Goal: Communication & Community: Participate in discussion

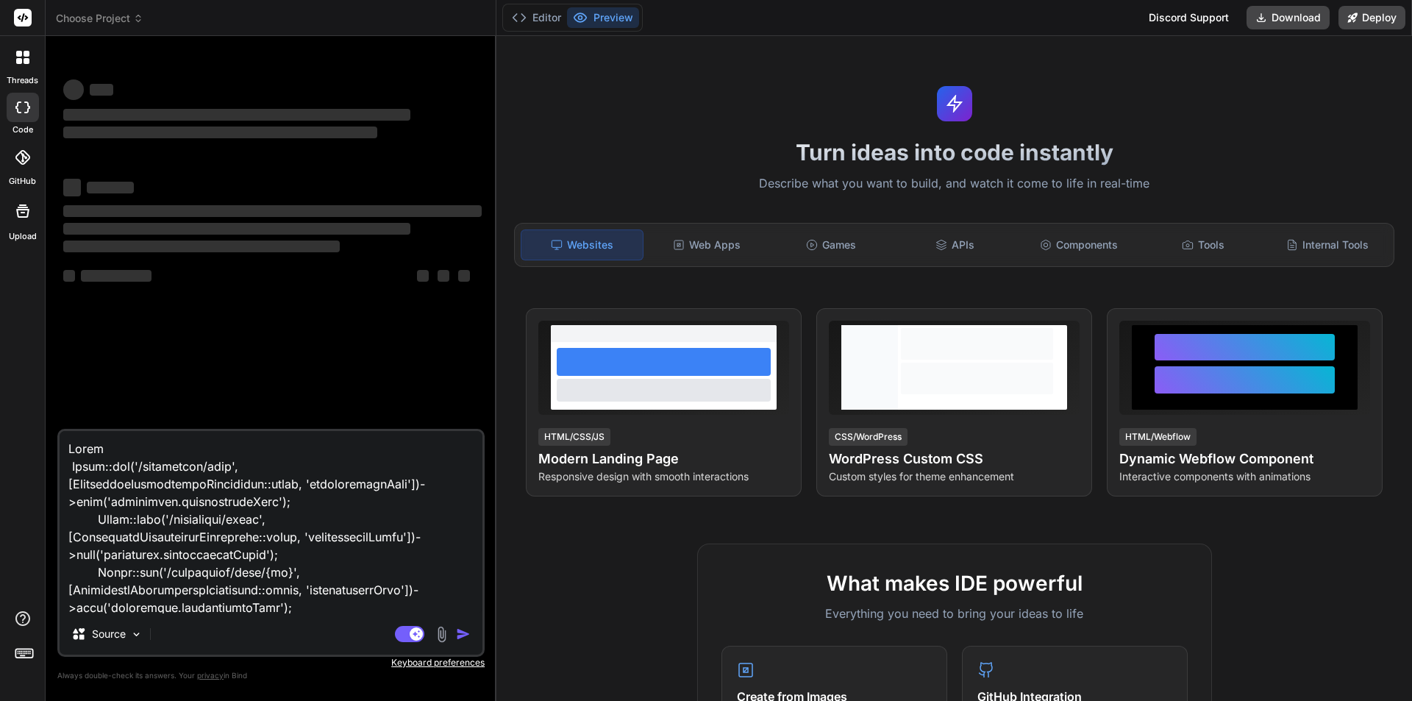
click at [327, 544] on textarea at bounding box center [271, 522] width 423 height 182
type textarea "x"
type textarea "<form class="forms-sample" method="post" action="{{ route('password.update') }}…"
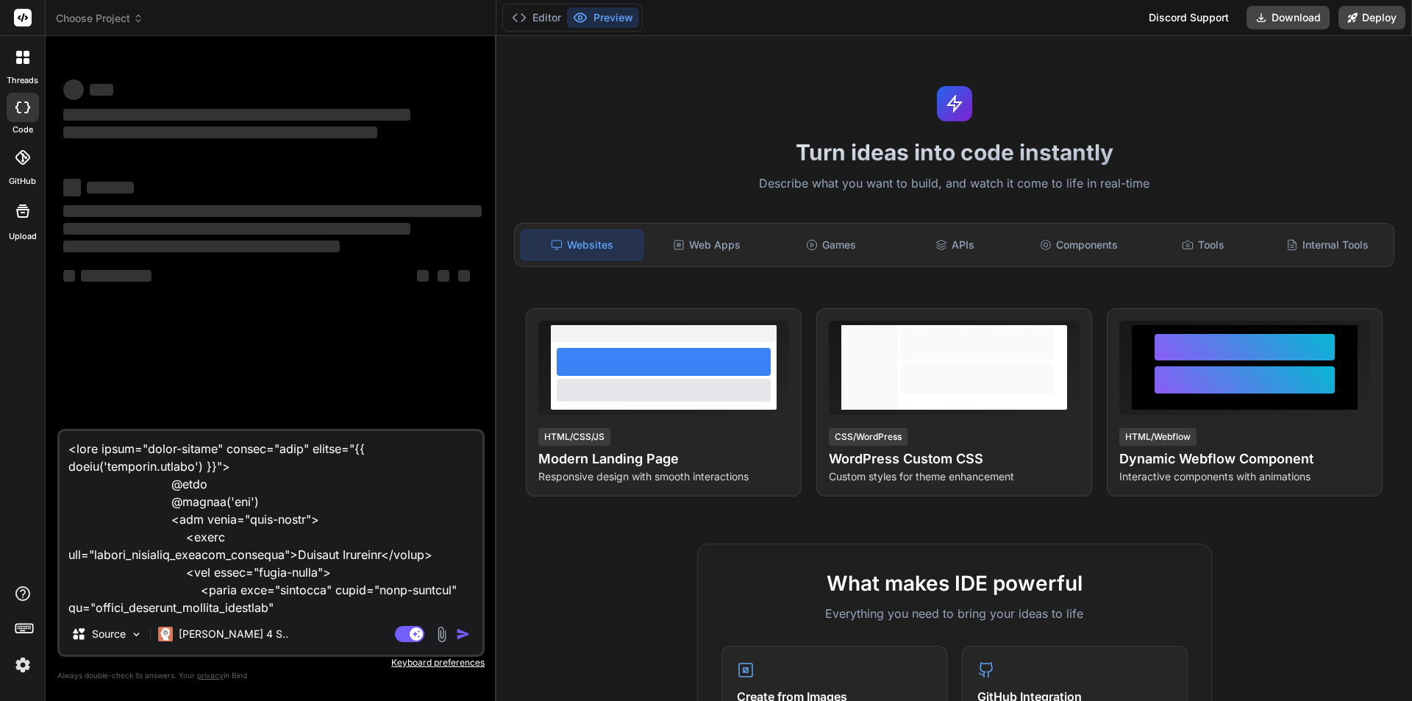
scroll to position [2032, 0]
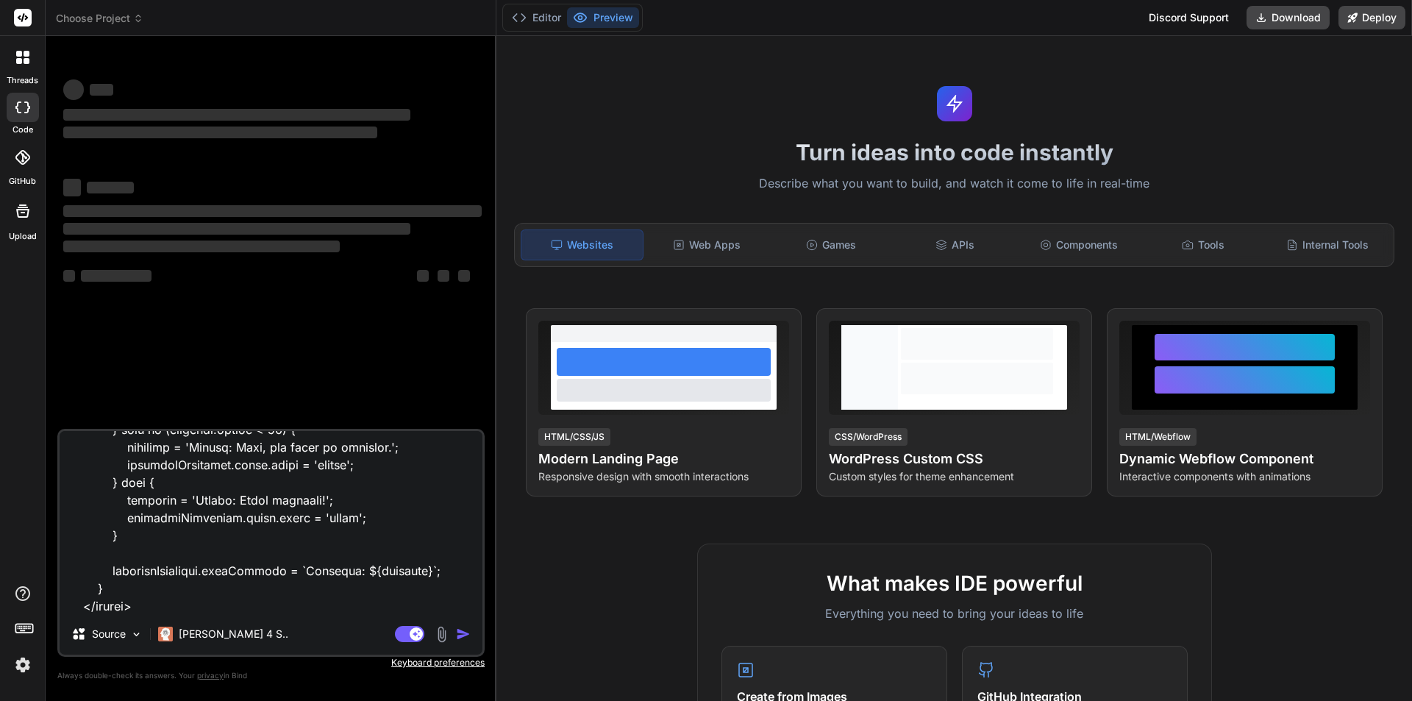
type textarea "x"
type textarea "<form class="forms-sample" method="post" action="{{ route('password.update') }}…"
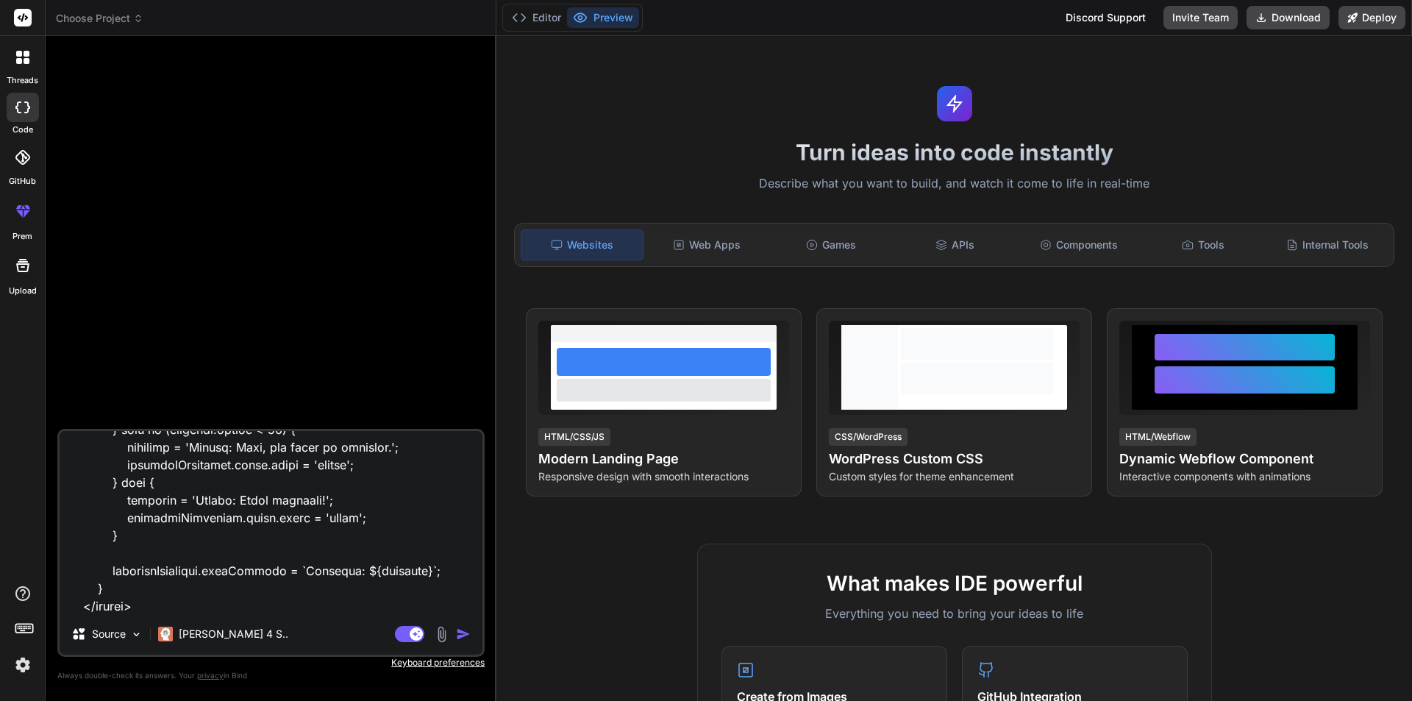
type textarea "x"
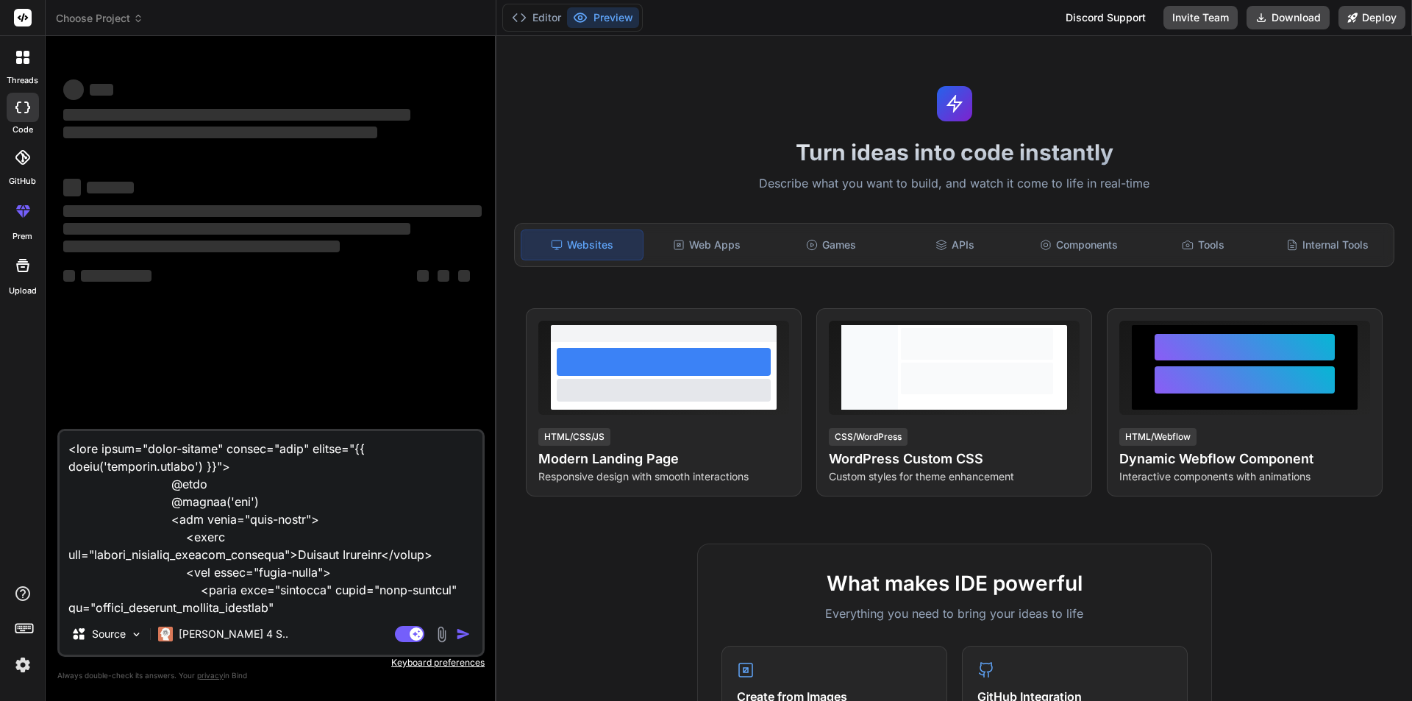
click at [18, 66] on div at bounding box center [22, 57] width 31 height 31
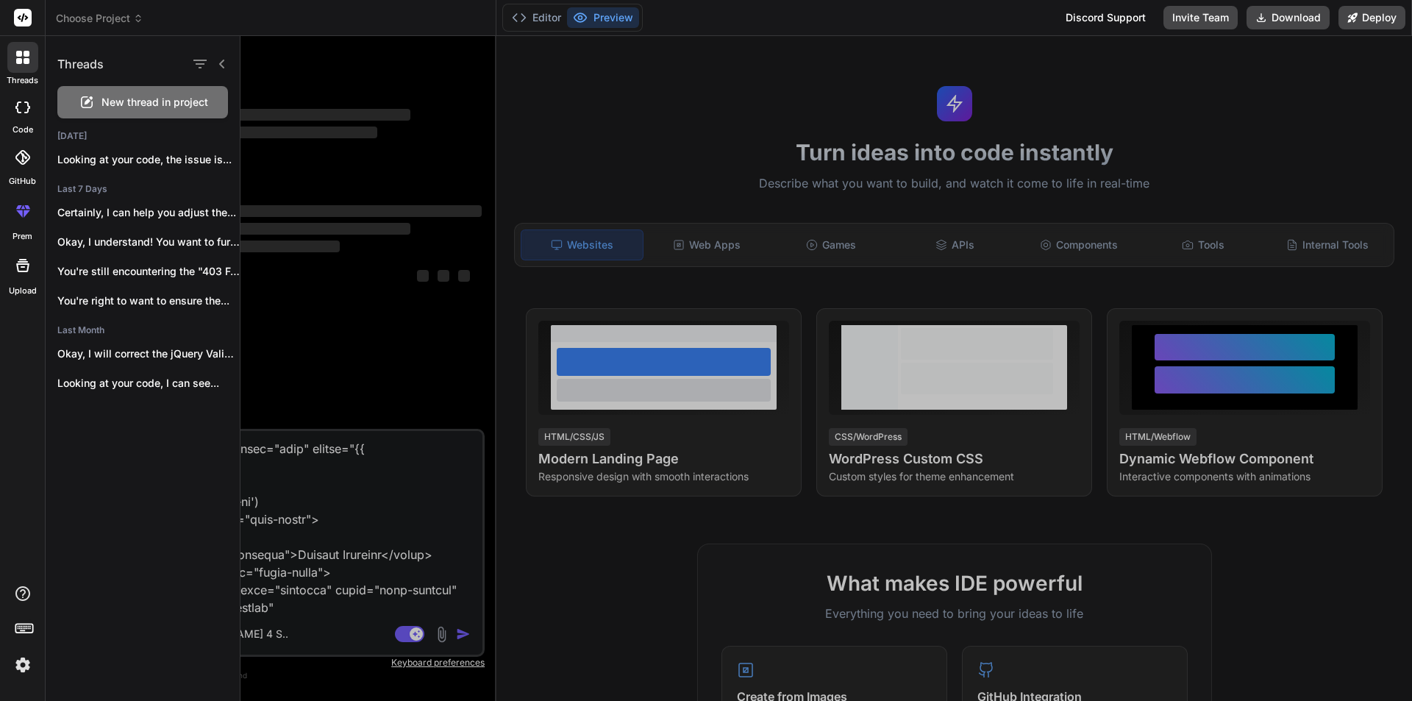
click at [146, 104] on span "New thread in project" at bounding box center [155, 102] width 107 height 15
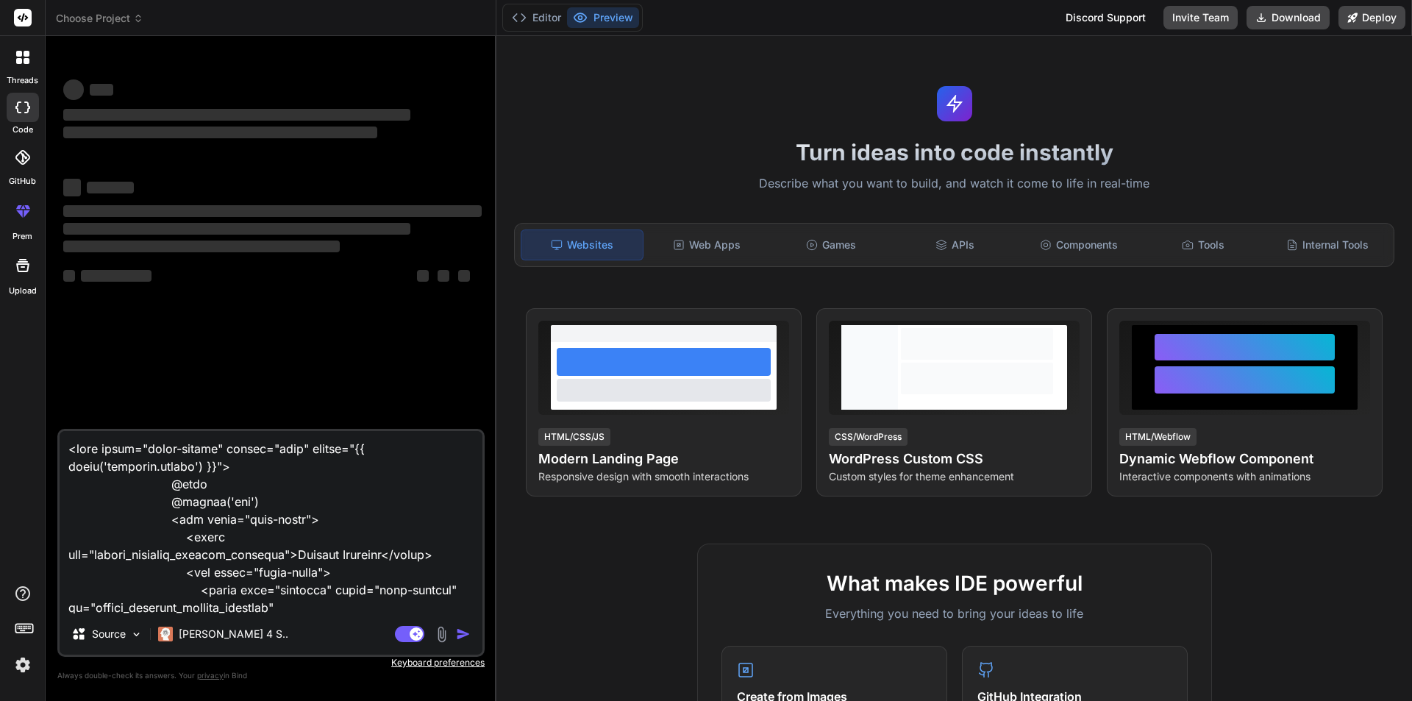
type textarea "x"
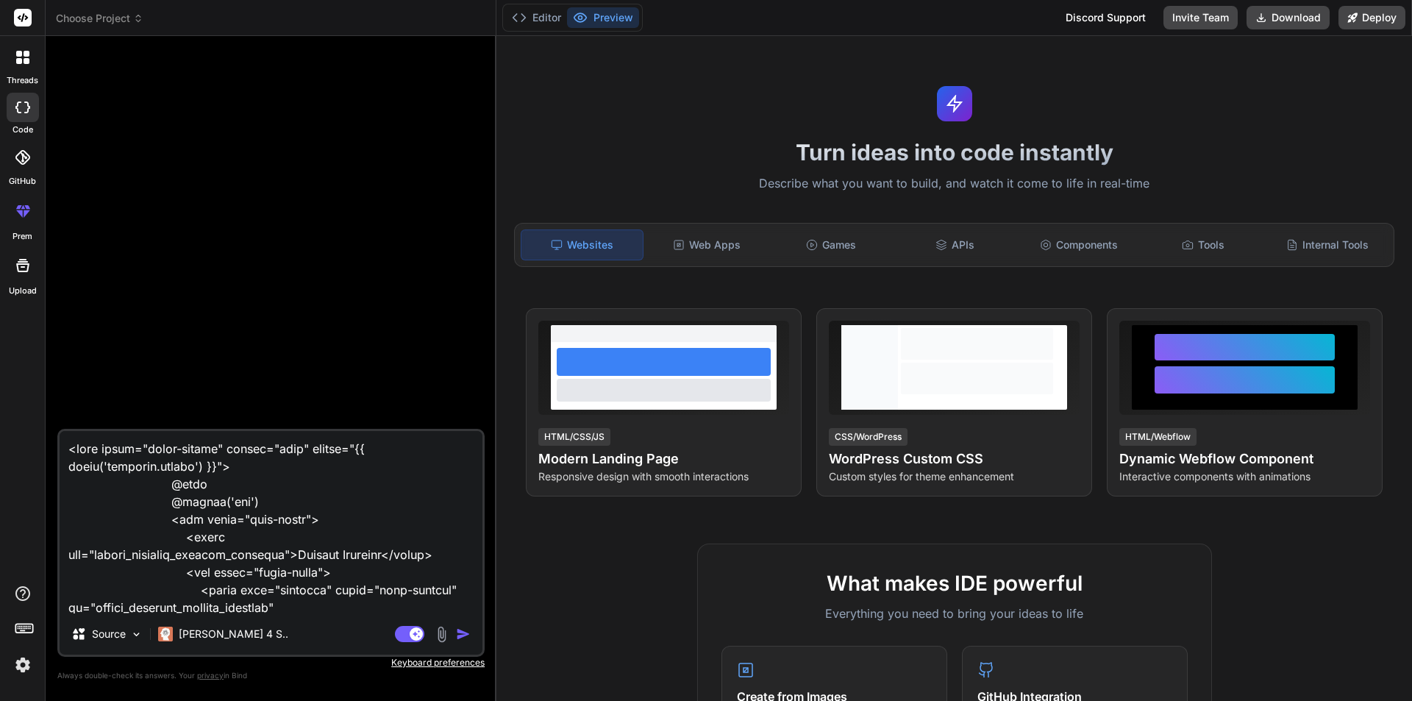
click at [254, 524] on textarea at bounding box center [271, 522] width 423 height 182
type textarea "x"
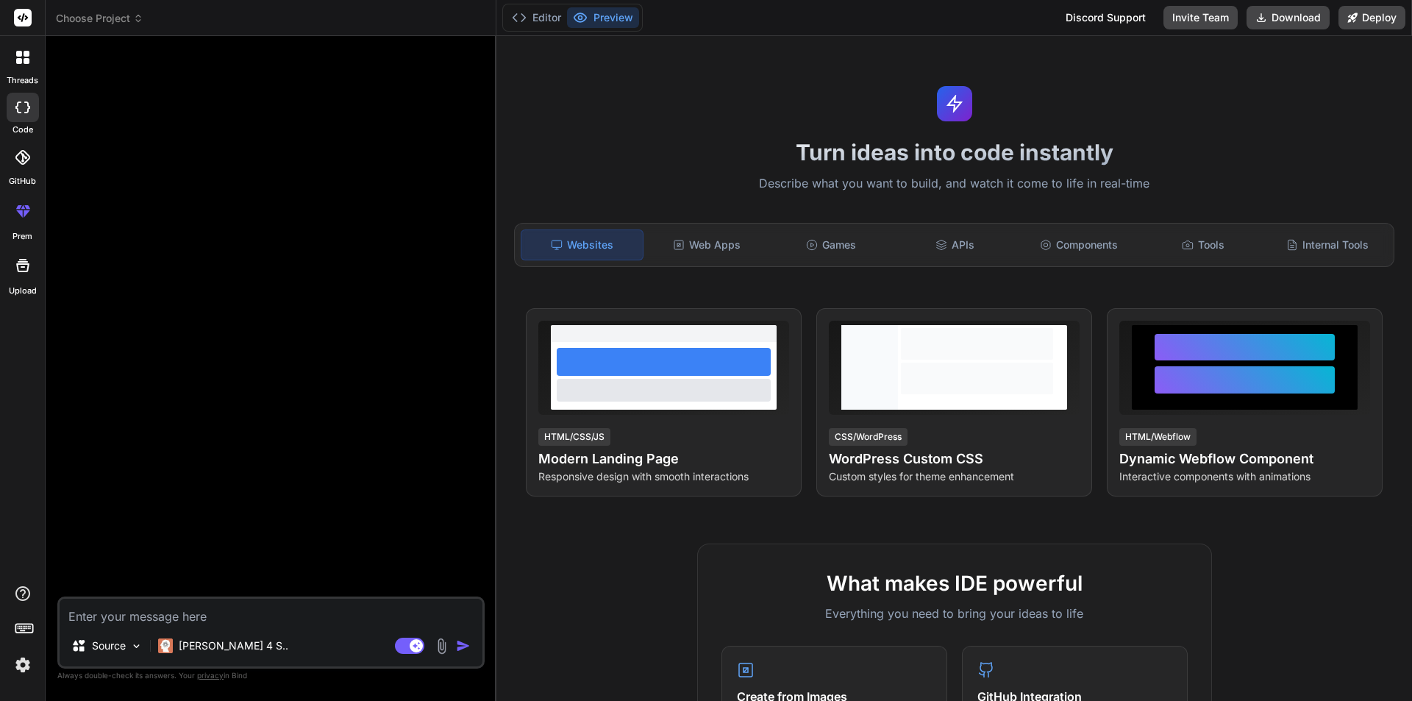
paste textarea "<form class="forms-sample" method="post" action="{{ route('password.update') }}…"
type textarea "<form class="forms-sample" method="post" action="{{ route('password.update') }}…"
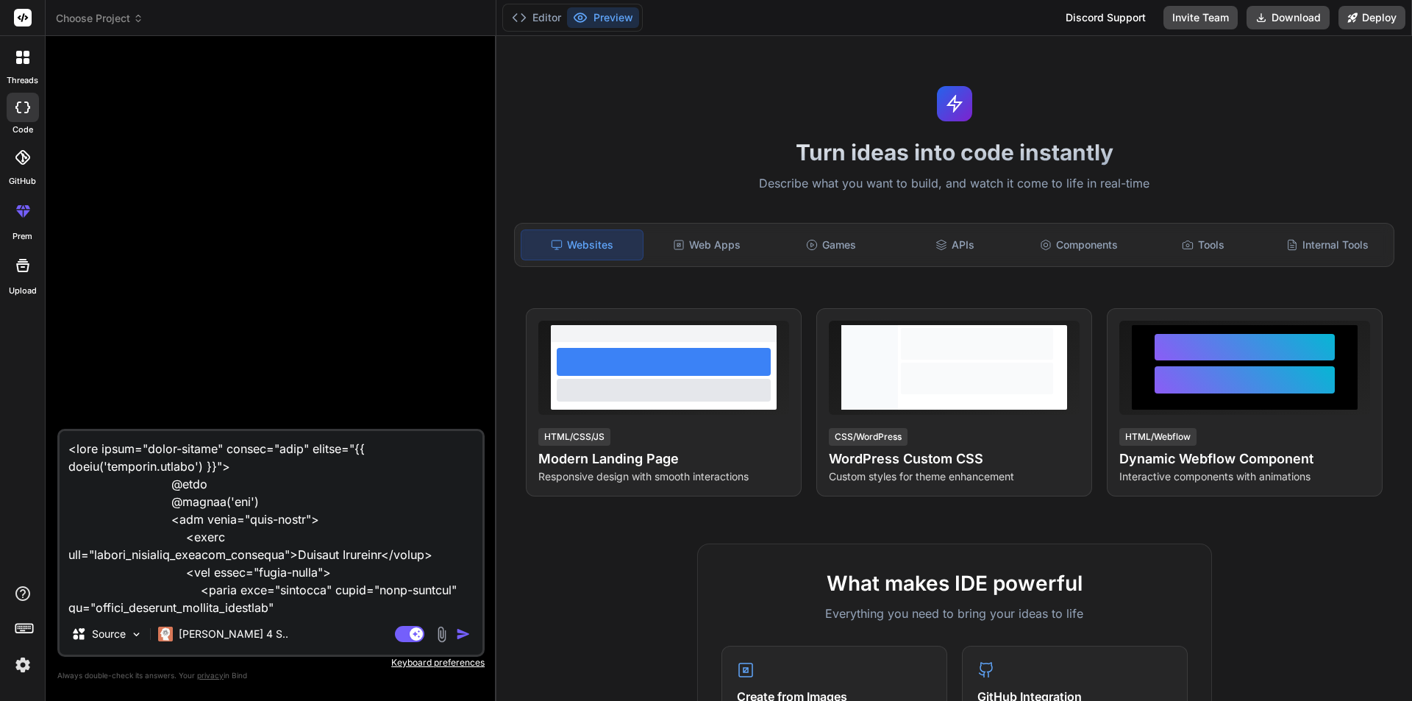
scroll to position [2032, 0]
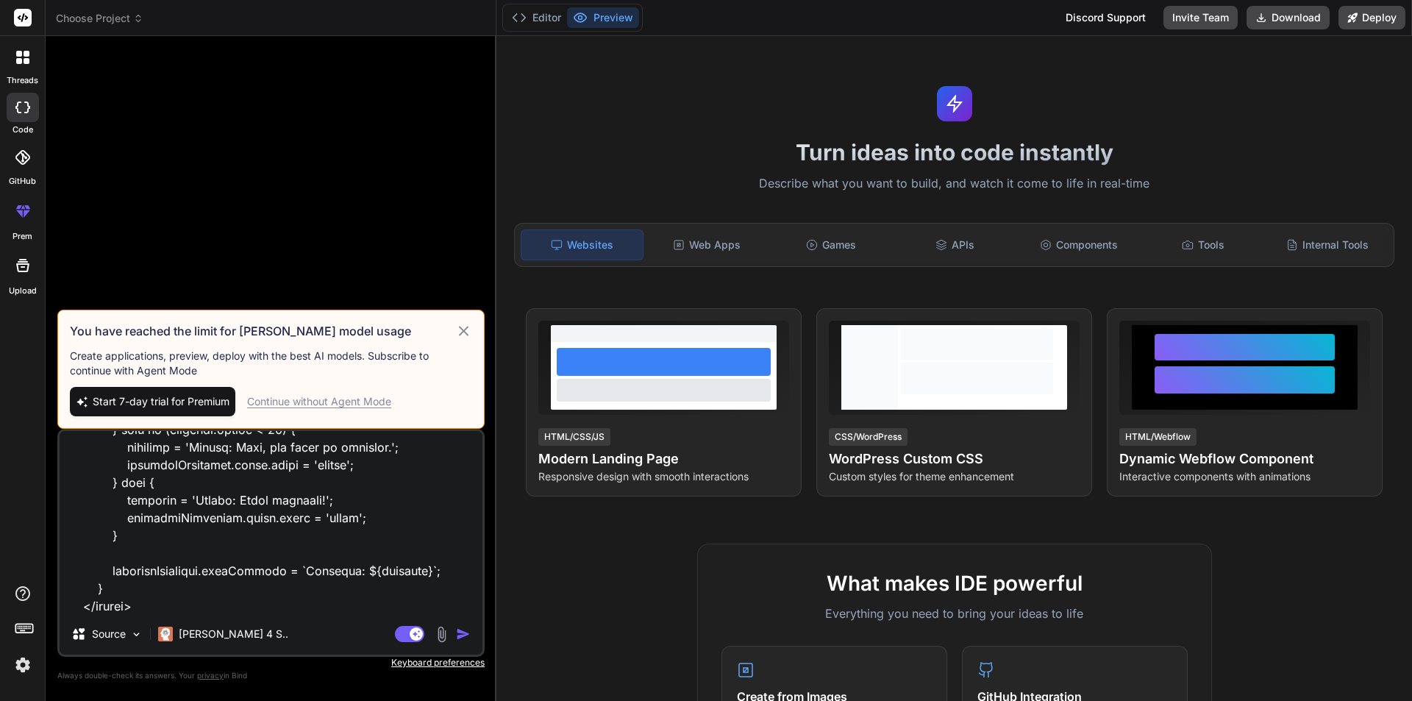
click at [463, 329] on icon at bounding box center [463, 331] width 17 height 18
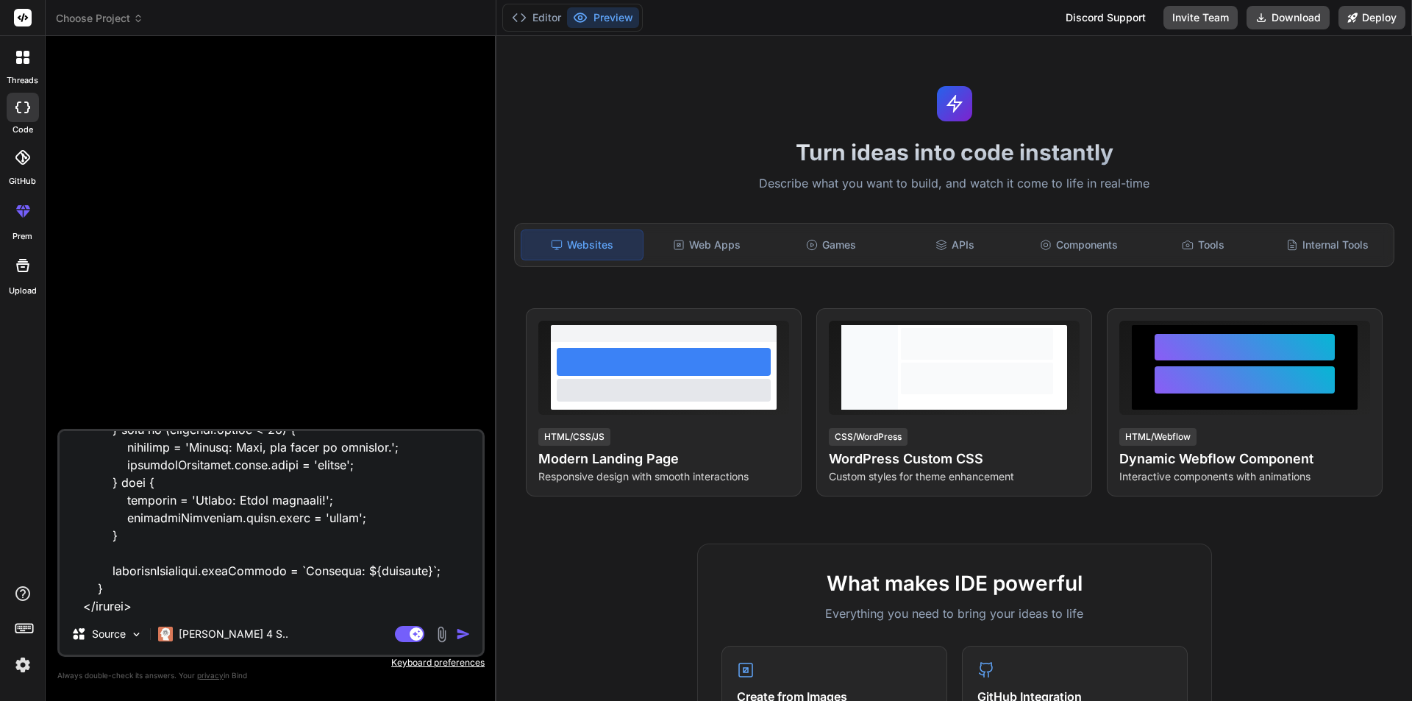
click at [460, 630] on img "button" at bounding box center [463, 634] width 15 height 15
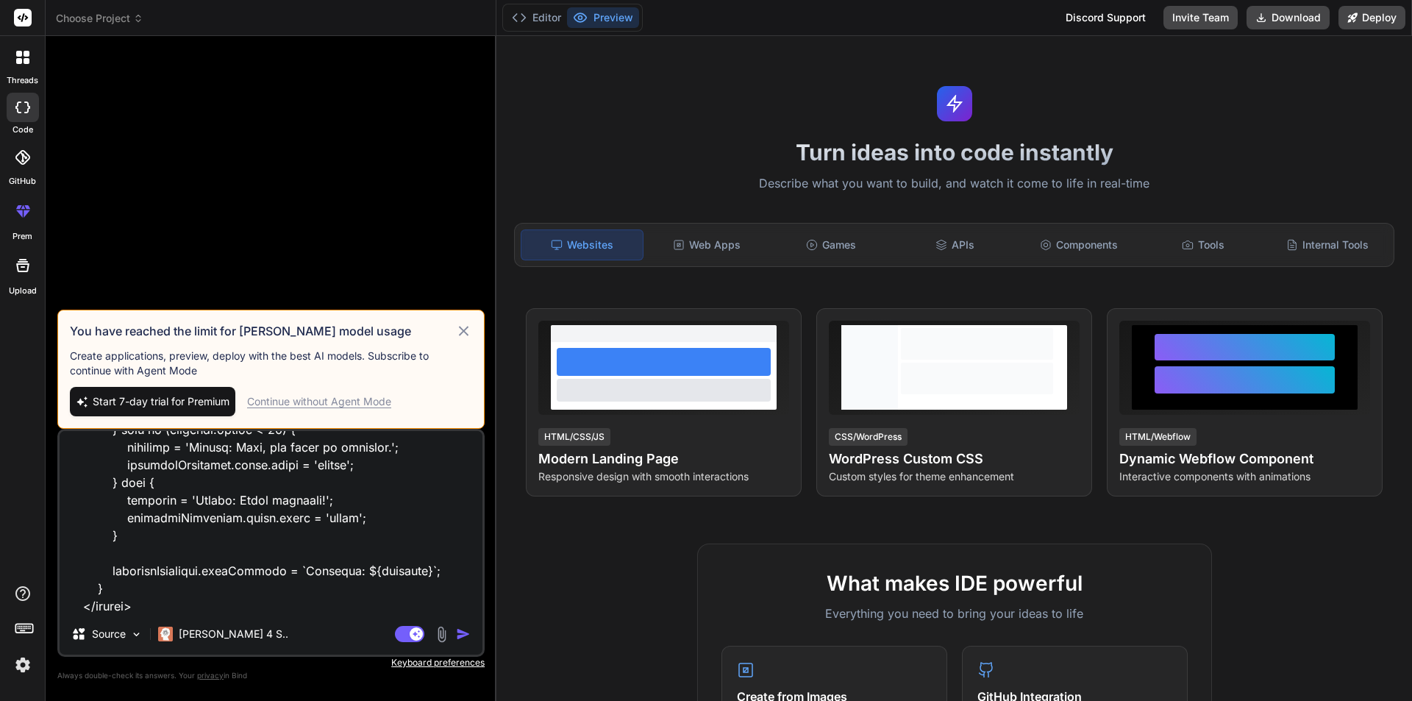
click at [460, 630] on img "button" at bounding box center [463, 634] width 15 height 15
click at [468, 324] on icon at bounding box center [463, 331] width 17 height 18
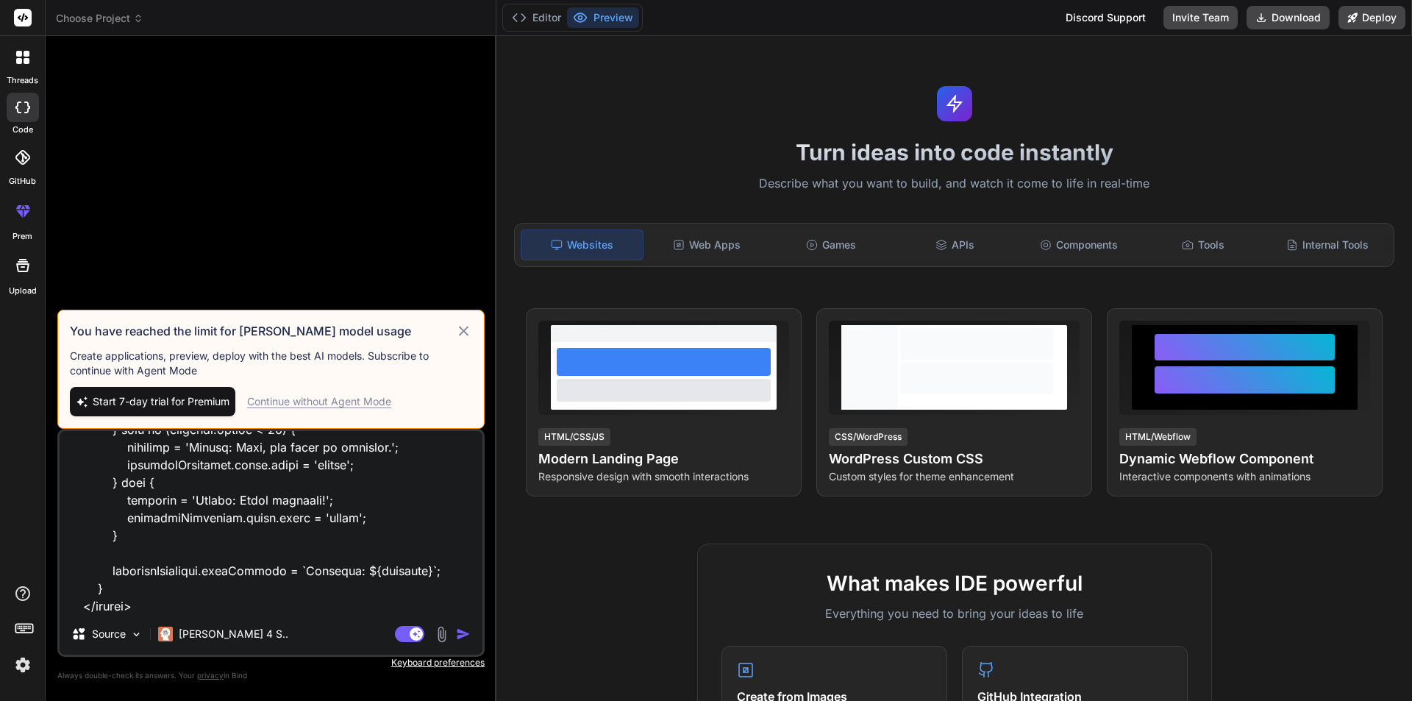
type textarea "x"
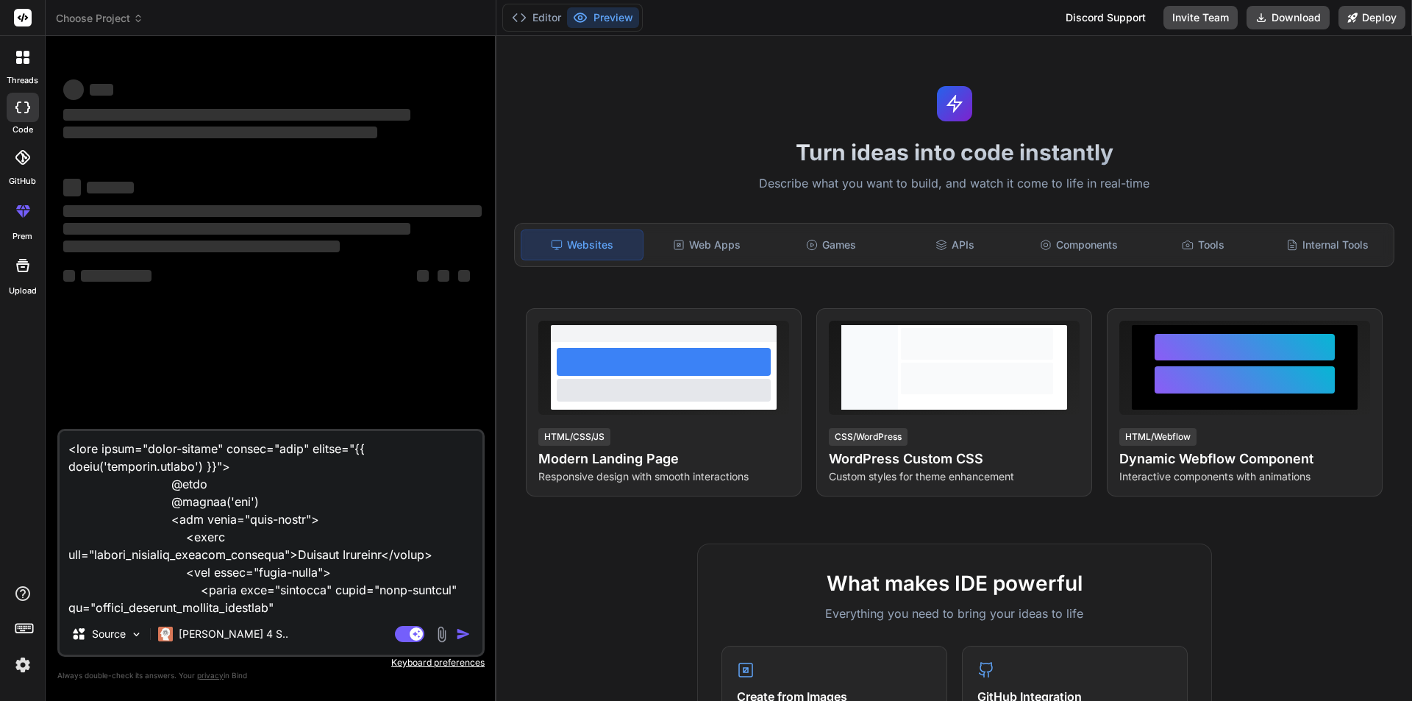
click at [14, 664] on img at bounding box center [22, 665] width 25 height 25
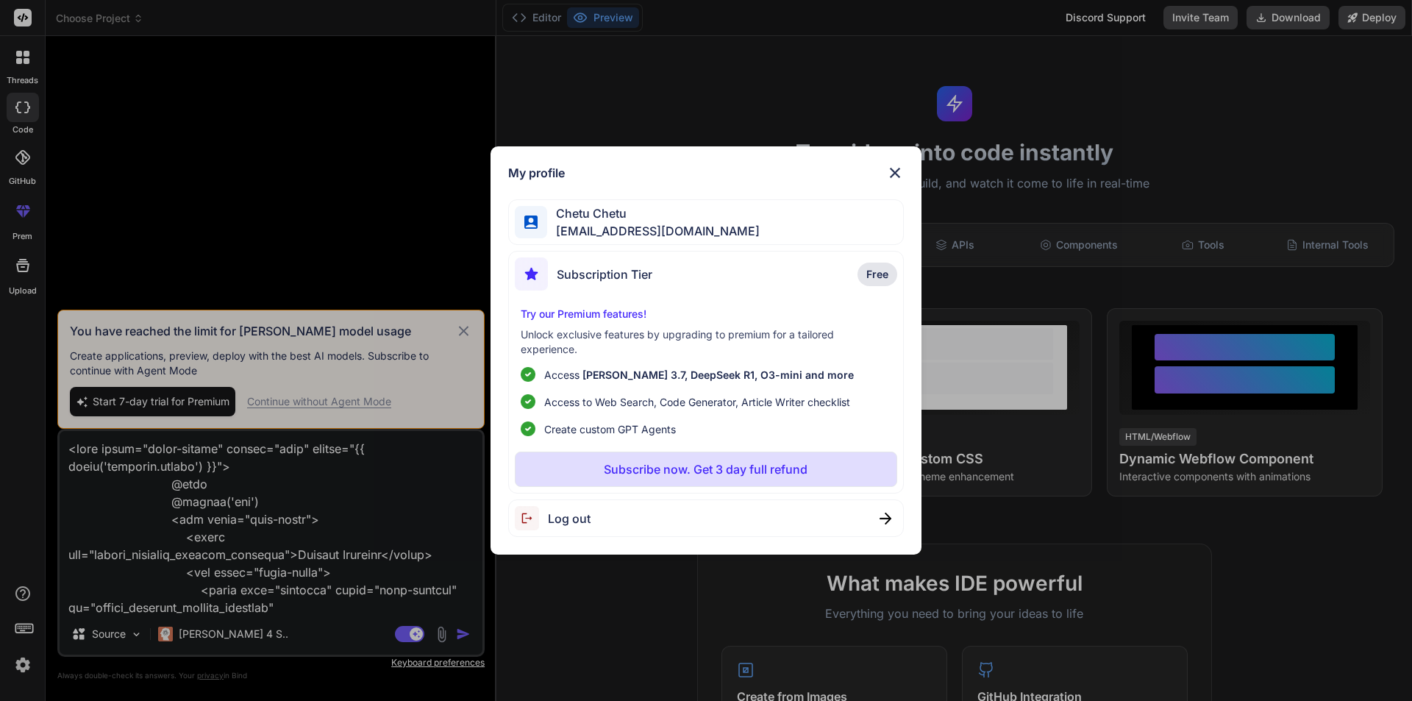
type textarea "x"
click at [903, 171] on img at bounding box center [895, 173] width 18 height 18
